Goal: Go to known website: Access a specific website the user already knows

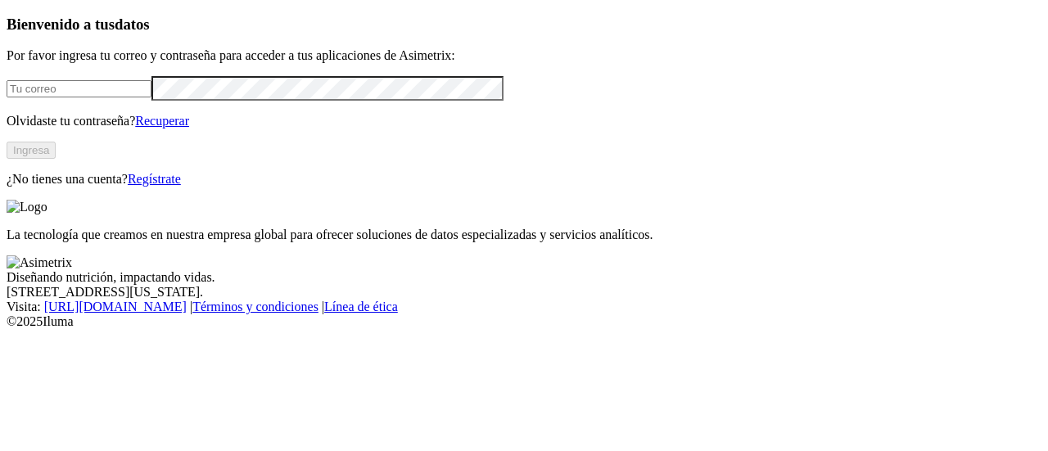
type input "[PERSON_NAME][EMAIL_ADDRESS][PERSON_NAME][DOMAIN_NAME]"
click at [56, 159] on button "Ingresa" at bounding box center [31, 150] width 49 height 17
